Goal: Task Accomplishment & Management: Use online tool/utility

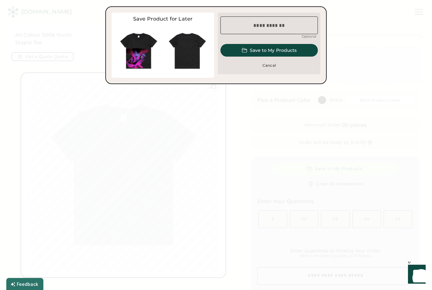
click at [281, 29] on input "input" at bounding box center [268, 25] width 97 height 18
type input "**********"
click at [283, 53] on button "Save to My Products" at bounding box center [268, 50] width 97 height 13
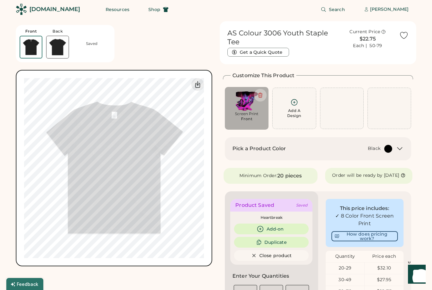
scroll to position [3, 0]
click at [262, 94] on icon at bounding box center [260, 95] width 6 height 6
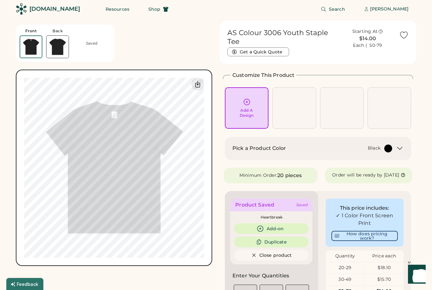
click at [249, 102] on icon at bounding box center [247, 102] width 8 height 8
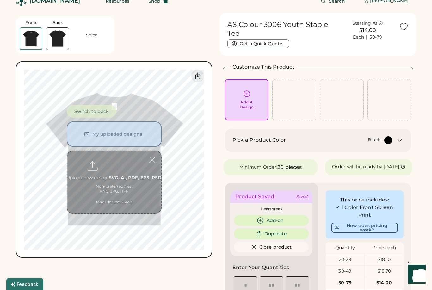
scroll to position [24, 0]
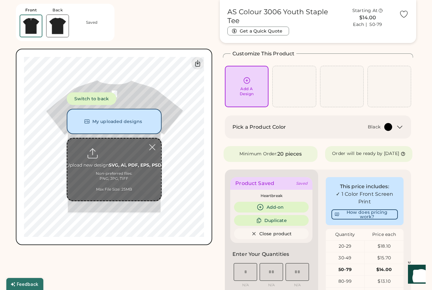
click at [115, 152] on input "file" at bounding box center [114, 170] width 94 height 62
type input "**********"
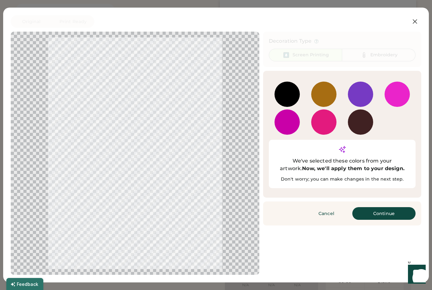
click at [388, 207] on button "Continue" at bounding box center [383, 213] width 63 height 13
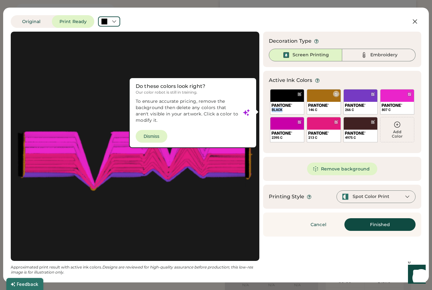
click at [328, 102] on div "146 C" at bounding box center [324, 108] width 34 height 12
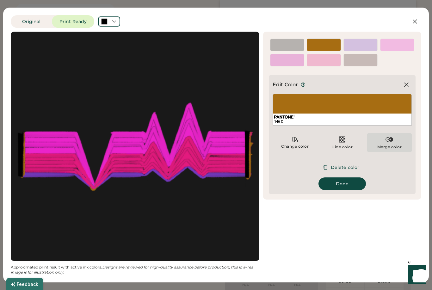
click at [391, 147] on div "Merge color" at bounding box center [389, 147] width 25 height 5
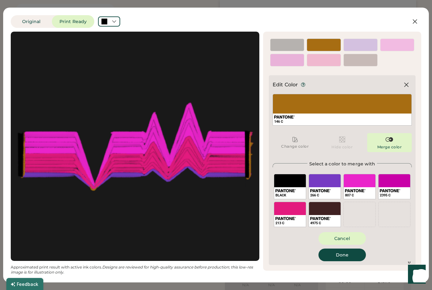
click at [299, 185] on div "BLACK" at bounding box center [290, 186] width 32 height 25
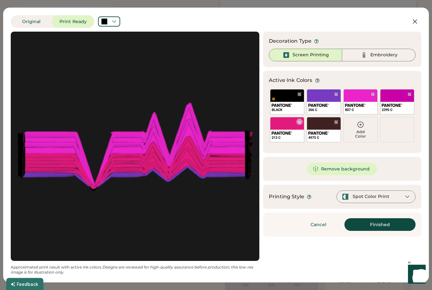
click at [292, 129] on div "213 C" at bounding box center [287, 129] width 34 height 25
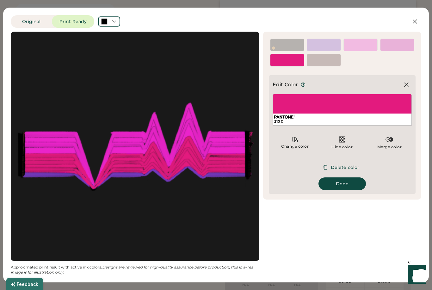
click at [386, 143] on img at bounding box center [390, 140] width 8 height 8
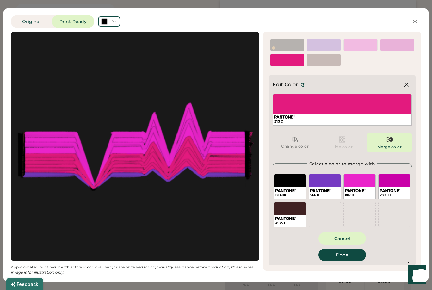
click at [358, 185] on div "807 C" at bounding box center [359, 186] width 32 height 25
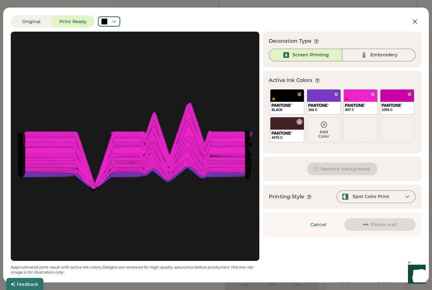
click at [291, 129] on div "4975 C" at bounding box center [287, 129] width 34 height 25
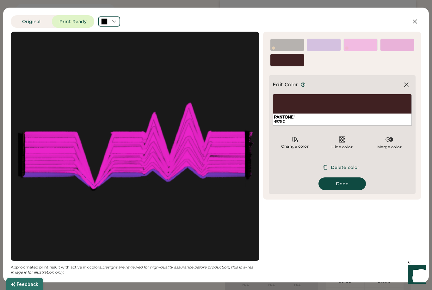
click at [390, 148] on div "Merge color" at bounding box center [389, 147] width 25 height 5
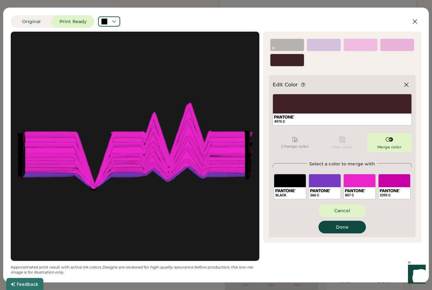
click at [298, 180] on div "BLACK" at bounding box center [290, 186] width 32 height 25
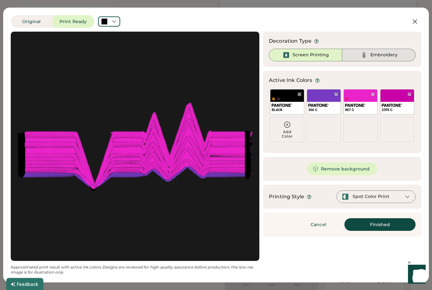
click at [385, 59] on div "Embroidery" at bounding box center [378, 55] width 73 height 13
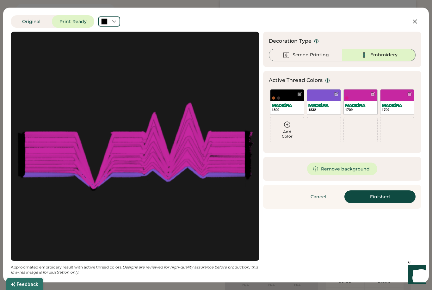
click at [362, 170] on button "Remove background" at bounding box center [342, 169] width 71 height 13
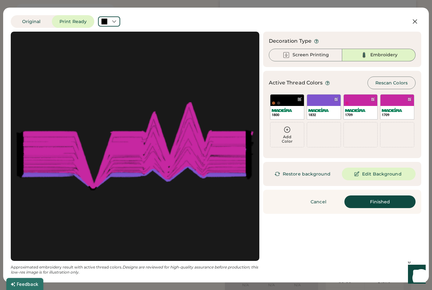
click at [385, 203] on button "Finished" at bounding box center [379, 201] width 71 height 13
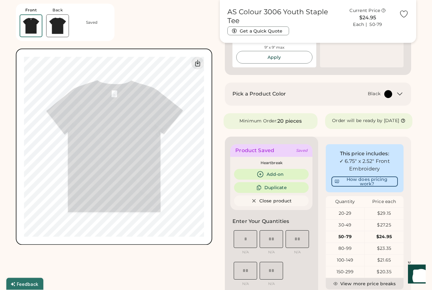
scroll to position [202, 0]
